Goal: Contribute content

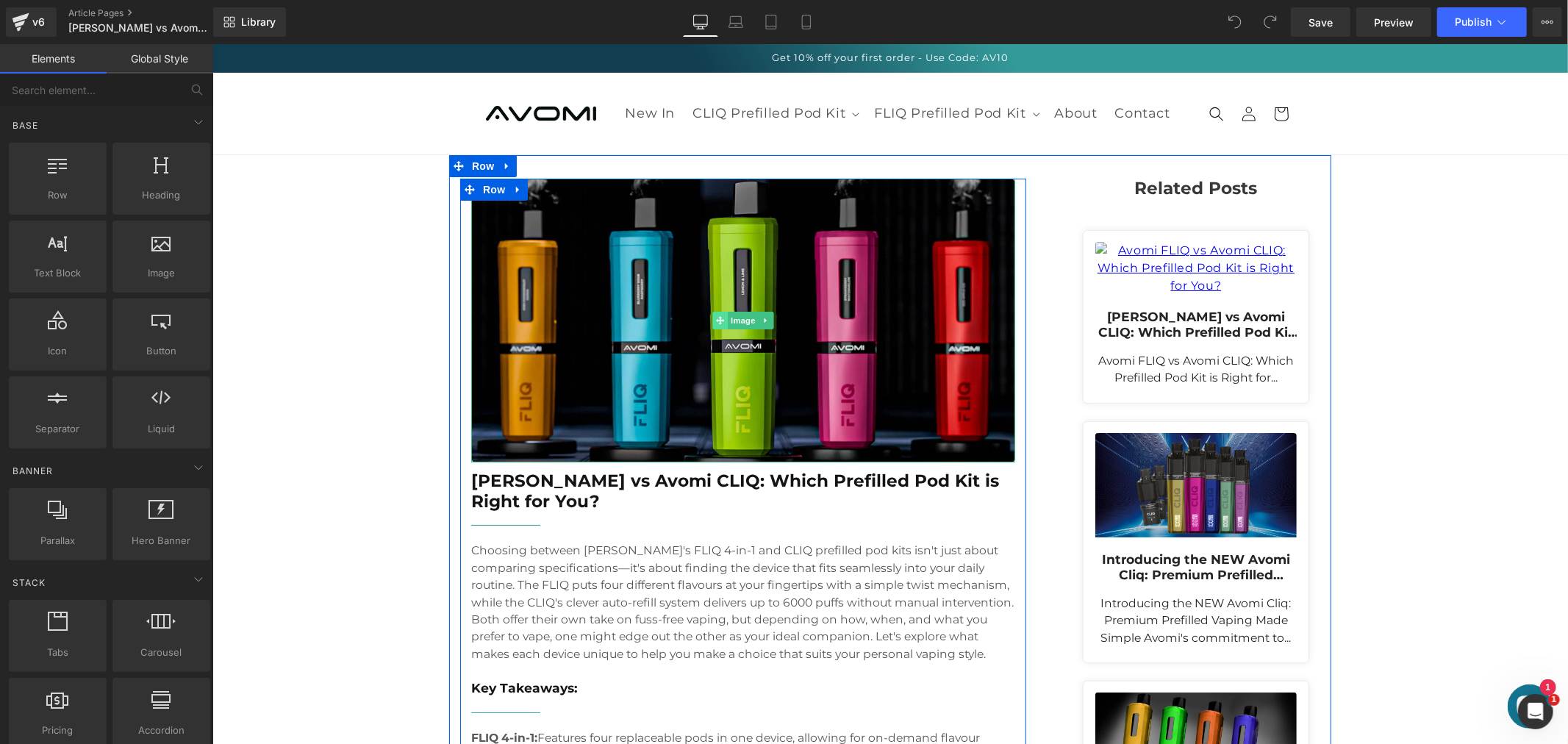
click at [708, 324] on div "Image" at bounding box center [742, 320] width 544 height 283
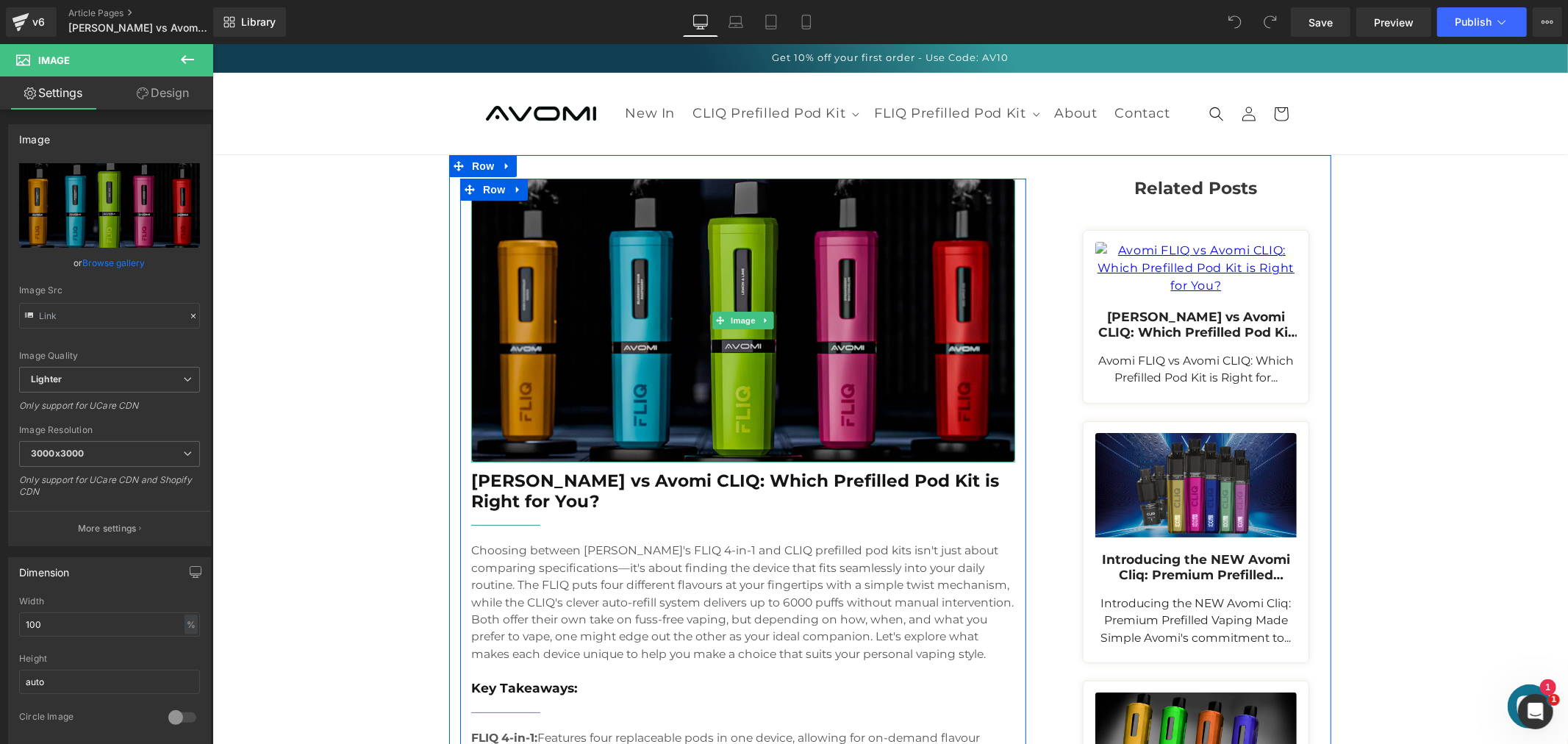
click at [606, 259] on img at bounding box center [742, 320] width 544 height 283
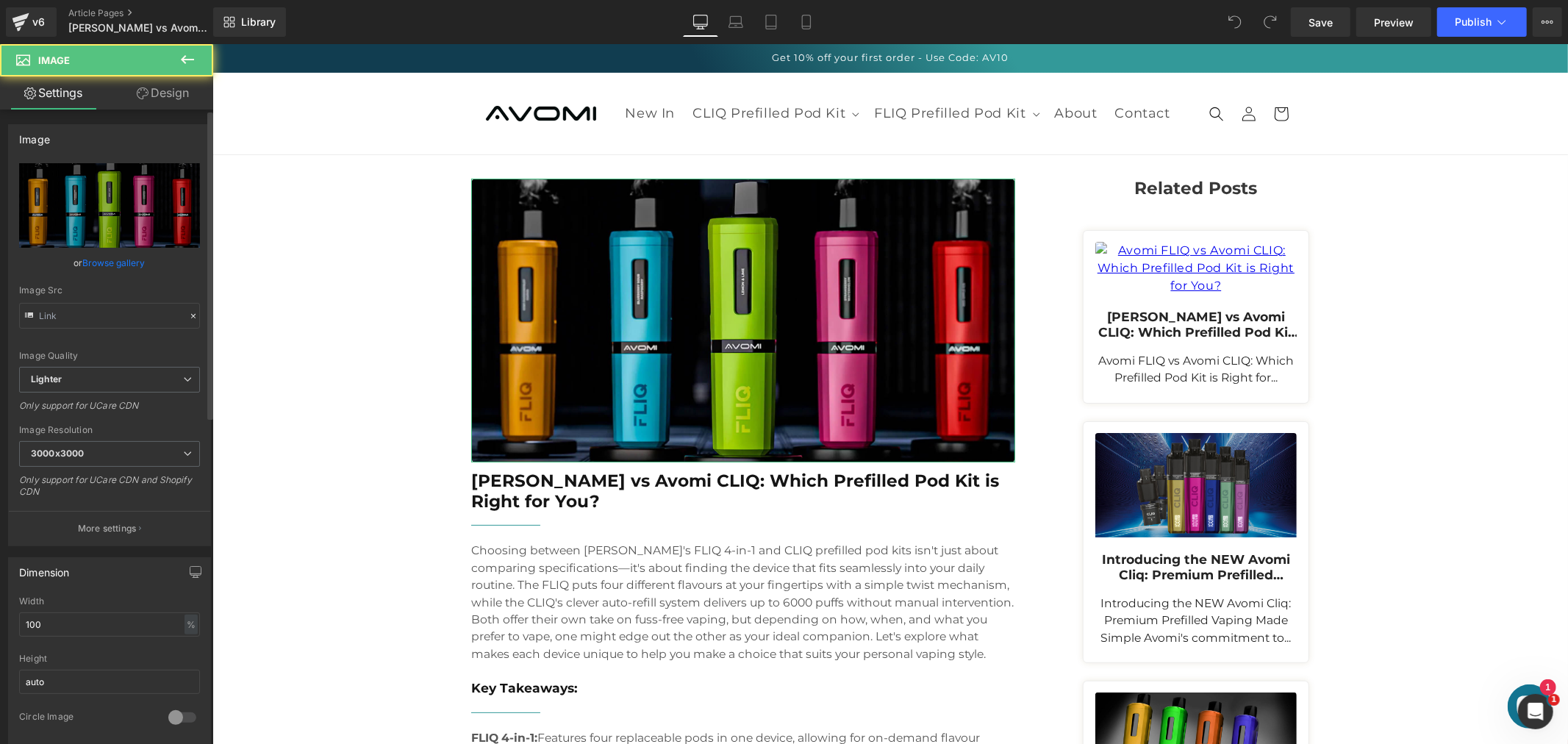
click at [104, 258] on link "Browse gallery" at bounding box center [114, 262] width 63 height 26
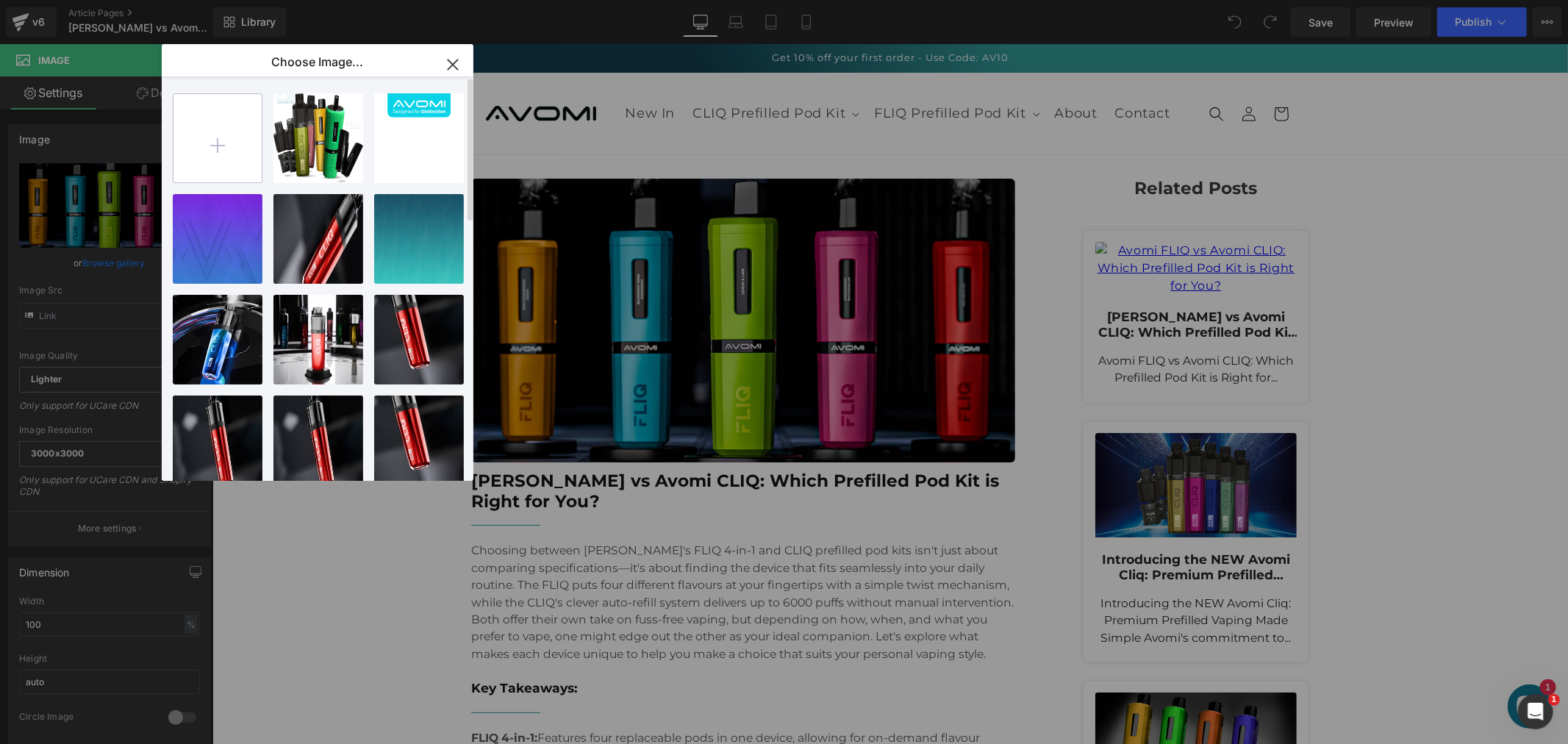
click at [224, 137] on input "file" at bounding box center [217, 139] width 88 height 88
type input "C:\fakepath\Avomi-FLIQ-vs-Avomi-CLIQ-Which-Prefilled-Pod-Kit-is-Right-for-You.j…"
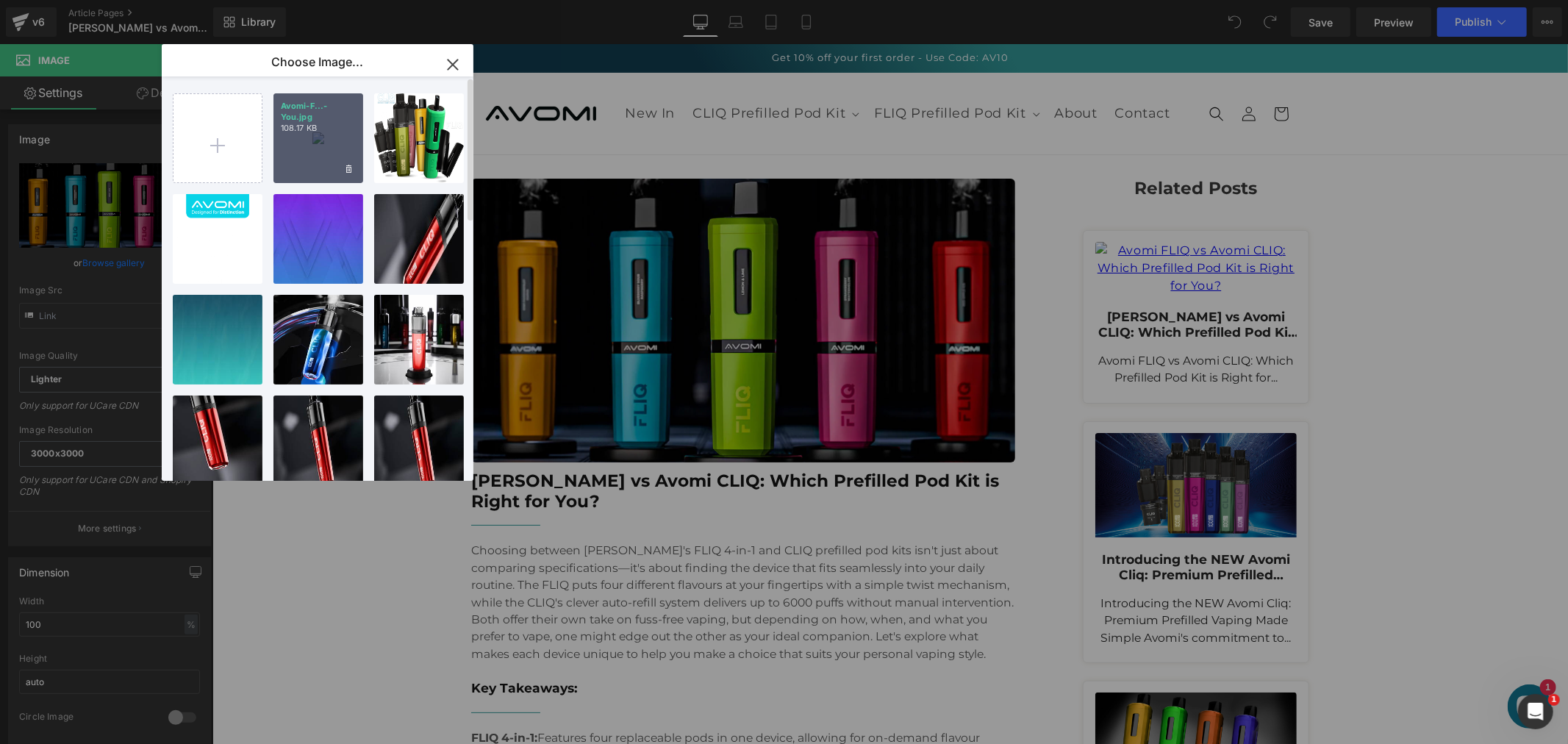
click at [317, 142] on div "Avomi-F...-You.jpg 108.17 KB" at bounding box center [318, 139] width 90 height 90
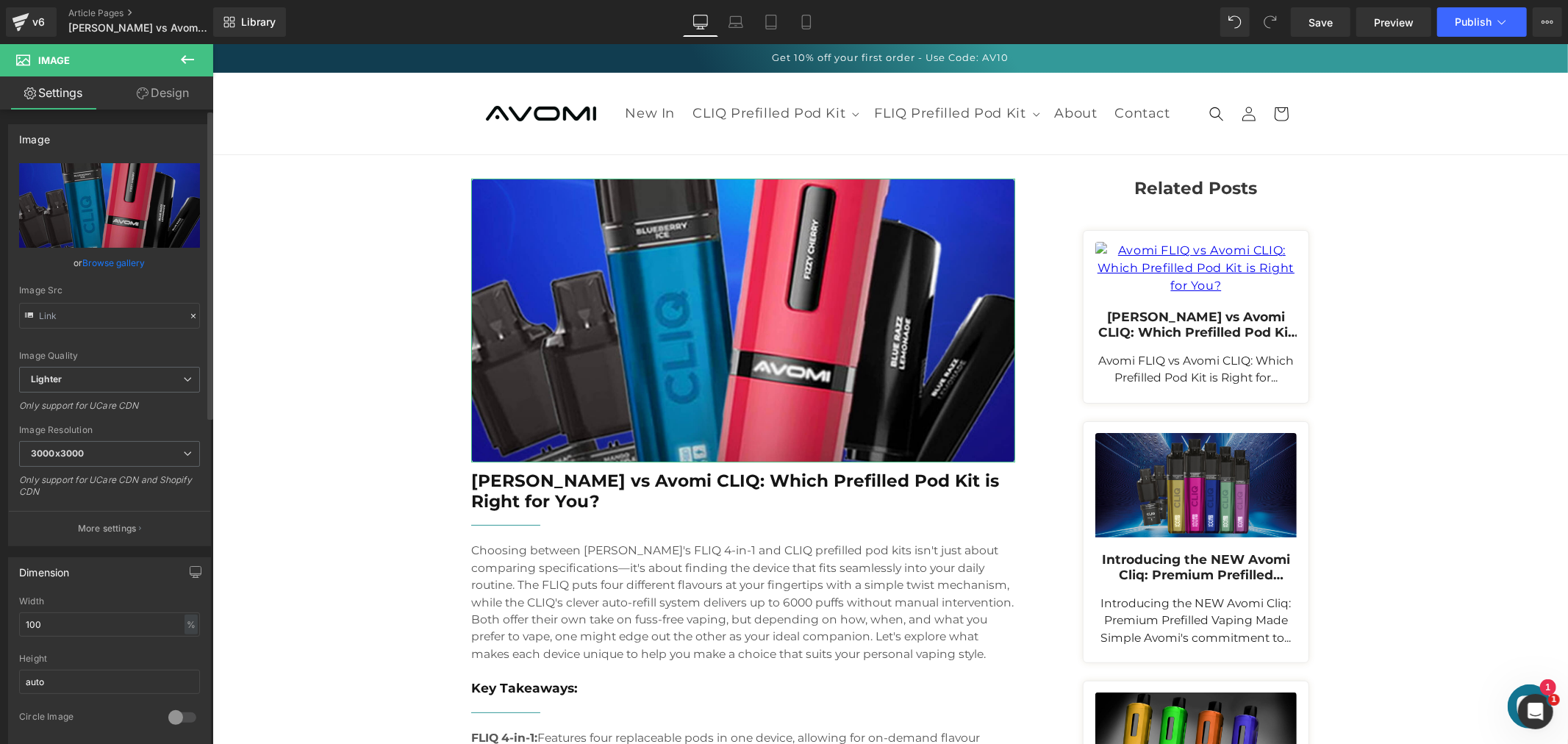
click at [108, 267] on link "Browse gallery" at bounding box center [114, 262] width 63 height 26
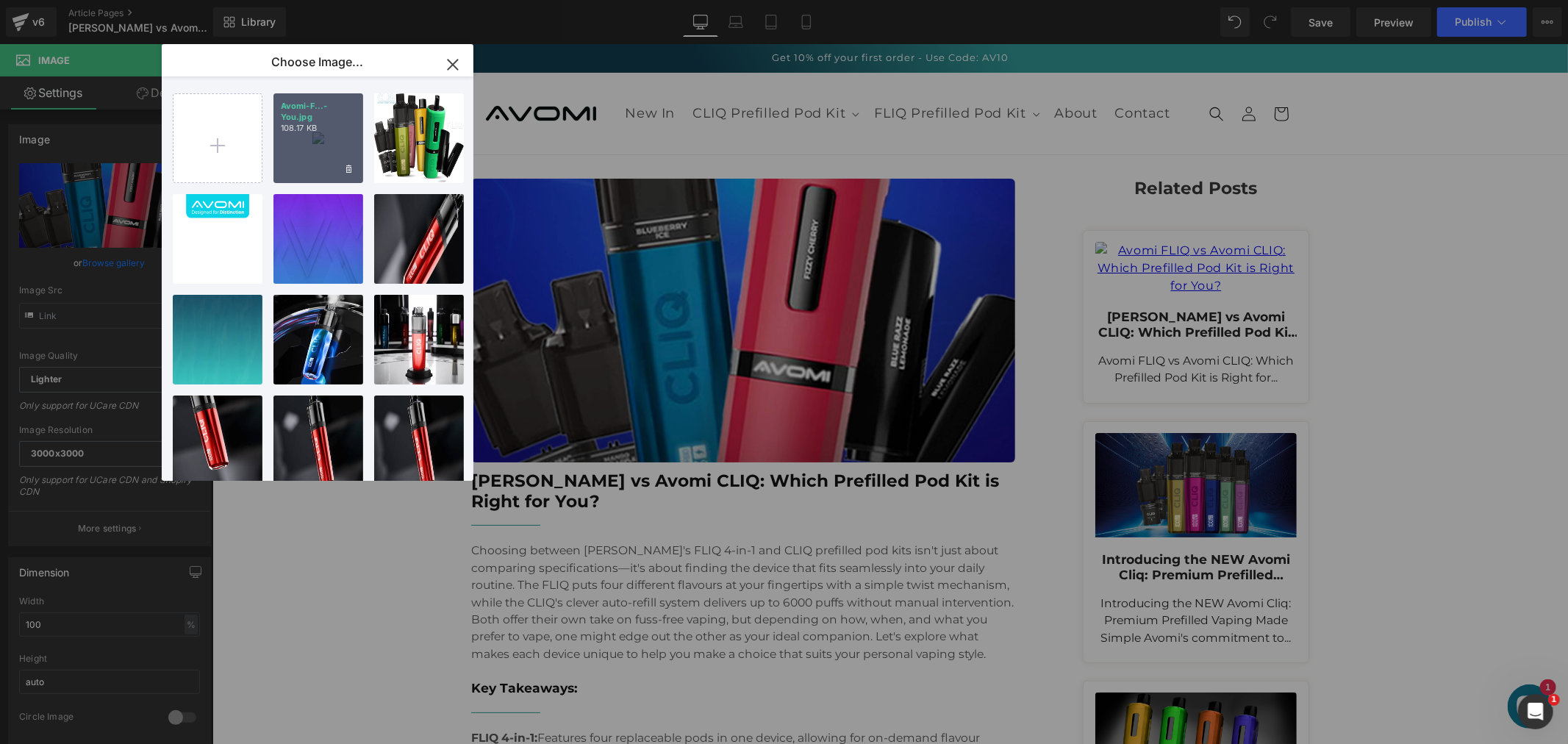
click at [317, 144] on div "Avomi-F...-You.jpg 108.17 KB" at bounding box center [318, 139] width 90 height 90
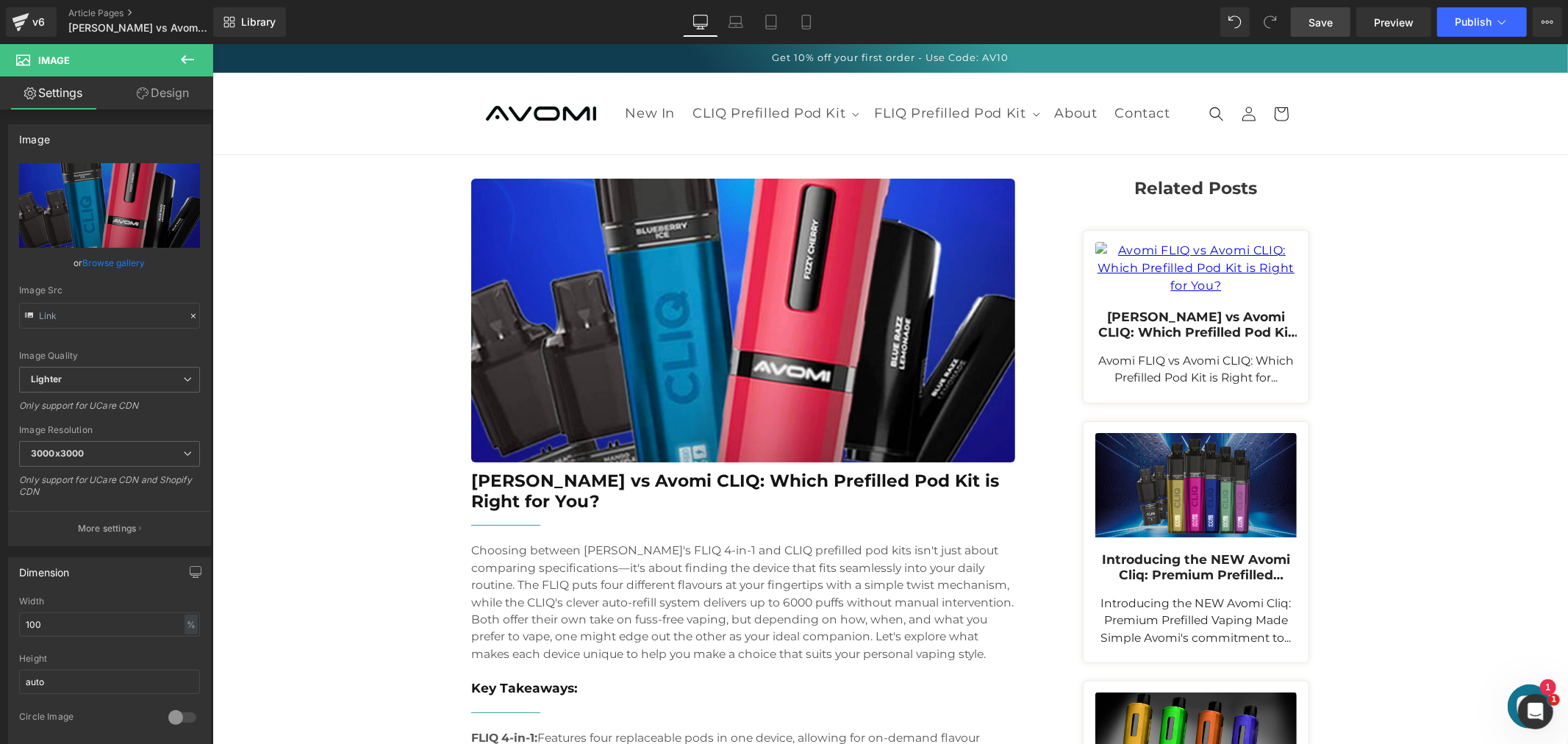
click at [1316, 23] on span "Save" at bounding box center [1320, 22] width 24 height 15
click at [105, 11] on link "Article Pages" at bounding box center [152, 12] width 169 height 12
